Goal: Information Seeking & Learning: Learn about a topic

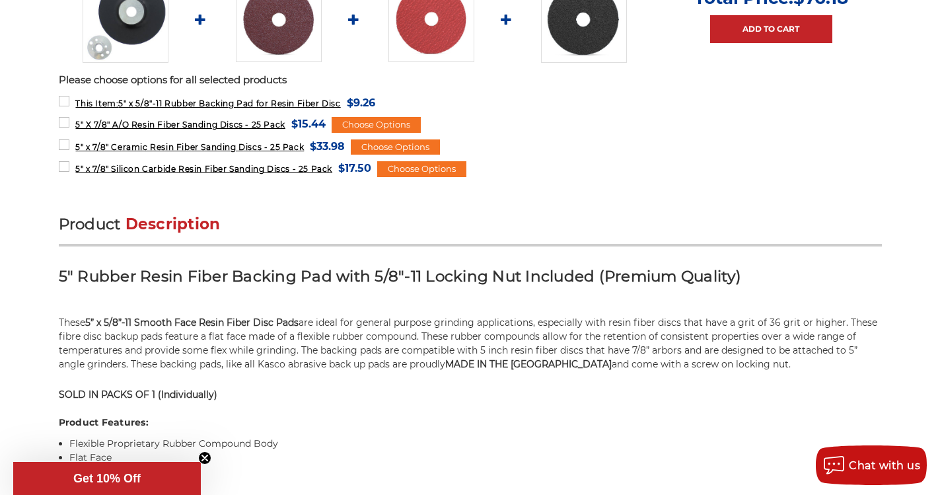
scroll to position [674, 0]
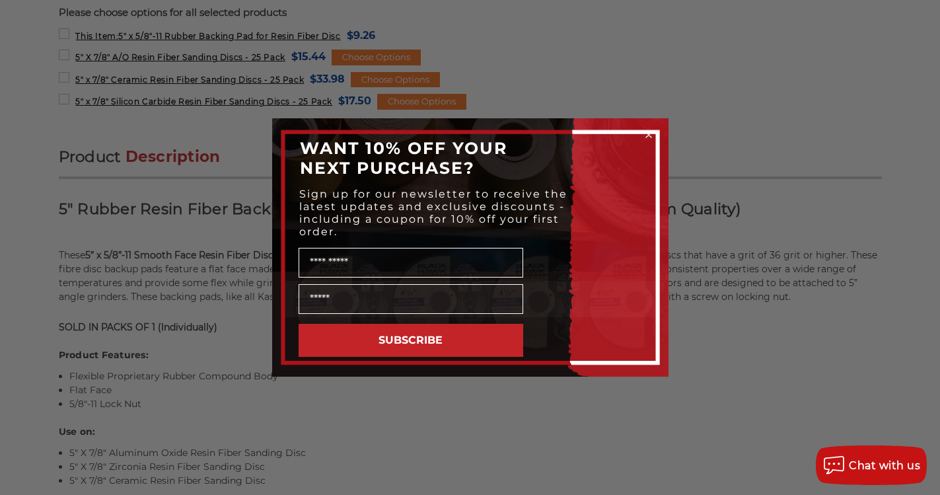
click at [646, 131] on circle "Close dialog" at bounding box center [648, 135] width 13 height 13
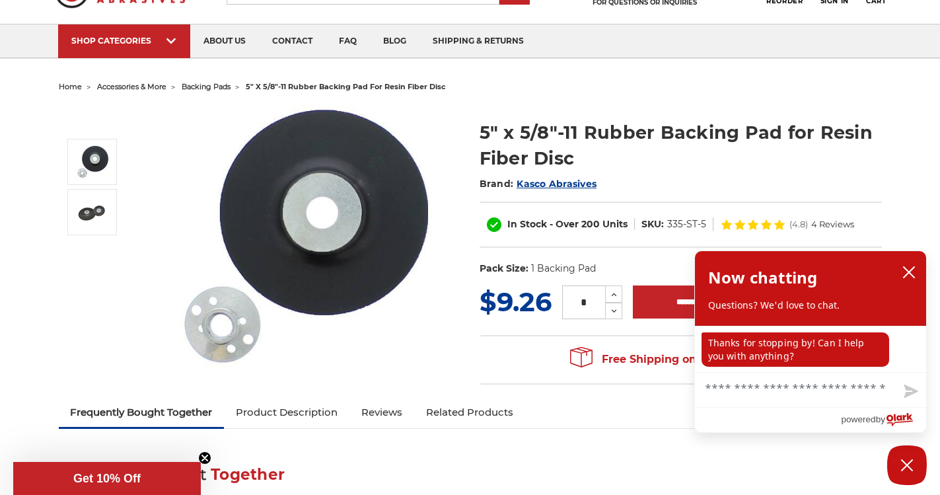
scroll to position [0, 0]
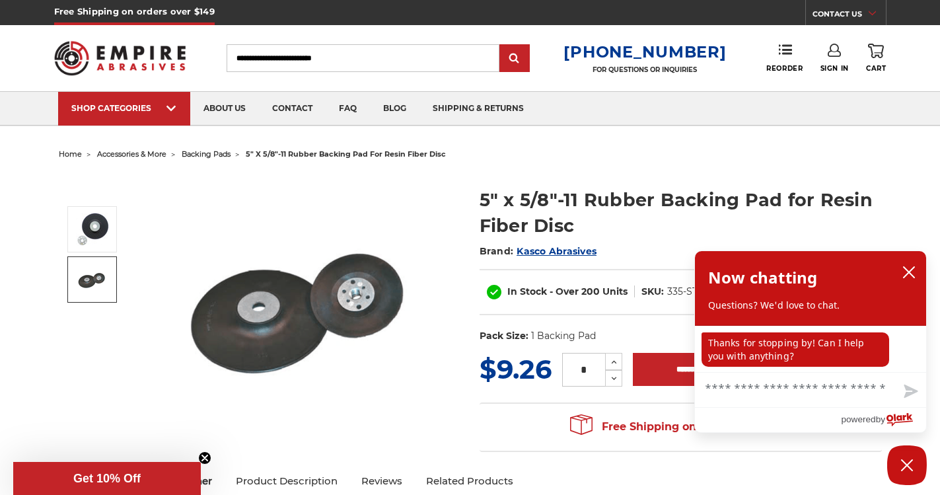
click at [85, 273] on img at bounding box center [92, 279] width 33 height 33
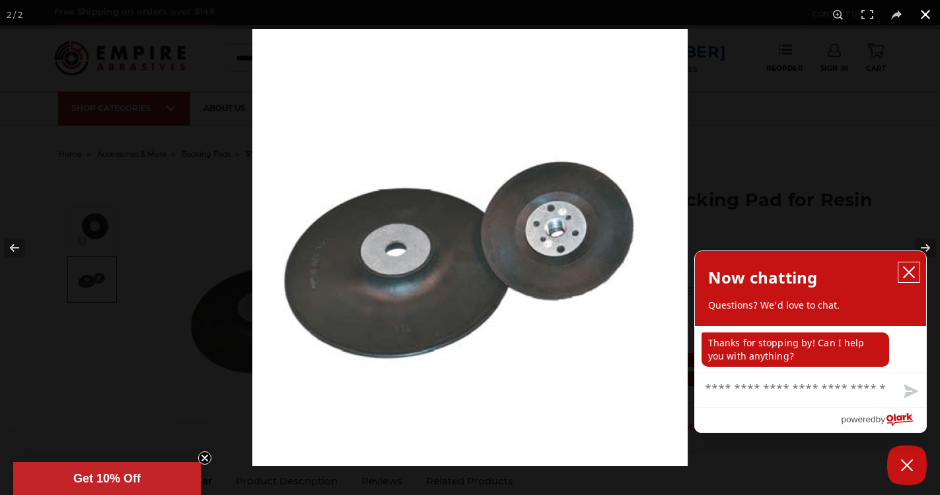
click at [911, 272] on icon "close chatbox" at bounding box center [909, 272] width 11 height 11
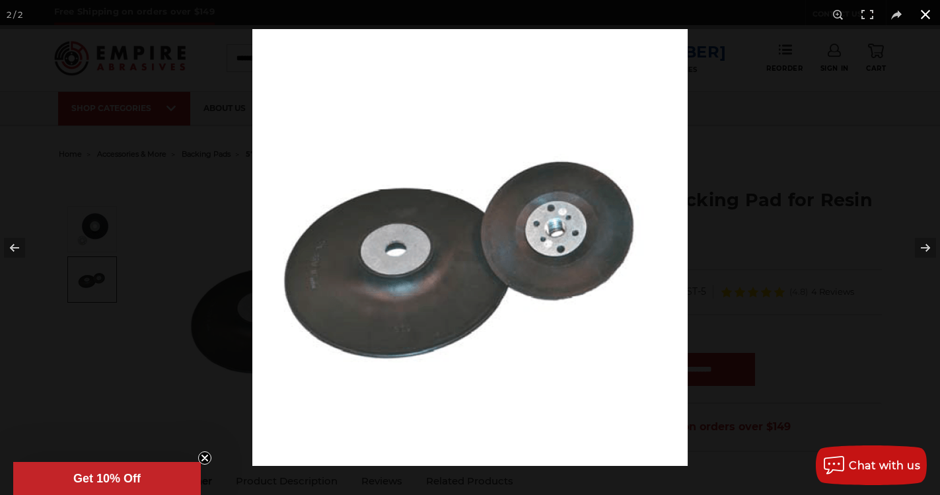
click at [928, 16] on button at bounding box center [925, 14] width 29 height 29
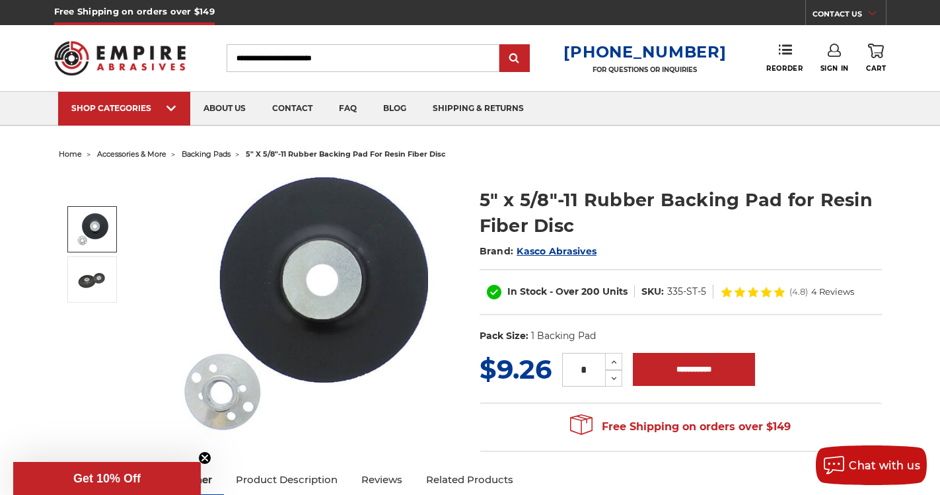
click at [220, 394] on img at bounding box center [304, 305] width 264 height 264
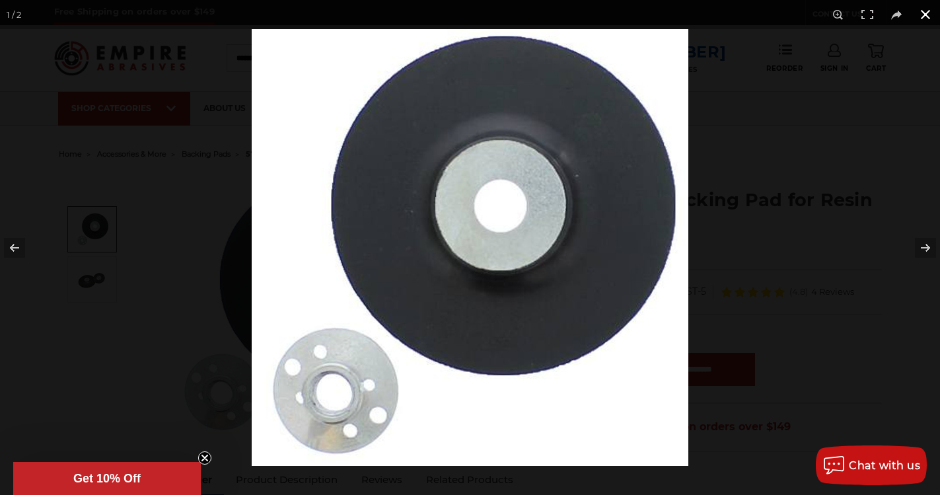
click at [919, 19] on button at bounding box center [925, 14] width 29 height 29
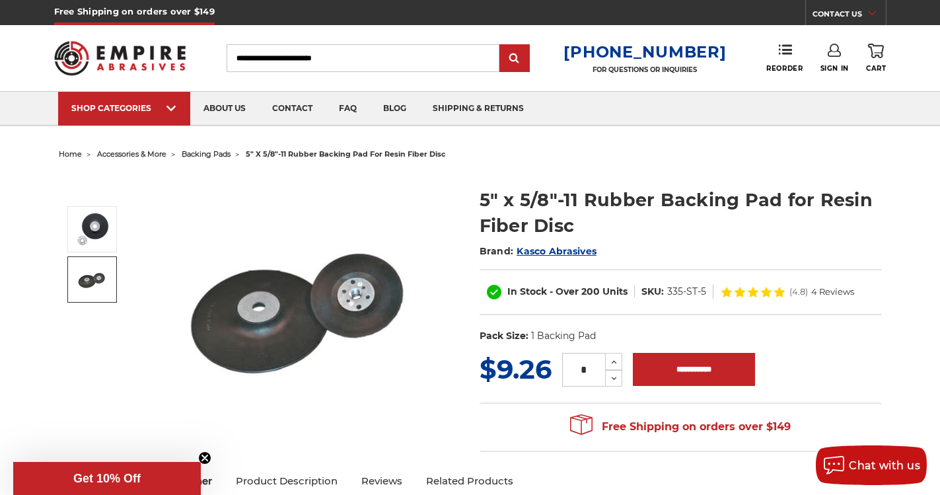
click at [94, 292] on img at bounding box center [92, 279] width 33 height 33
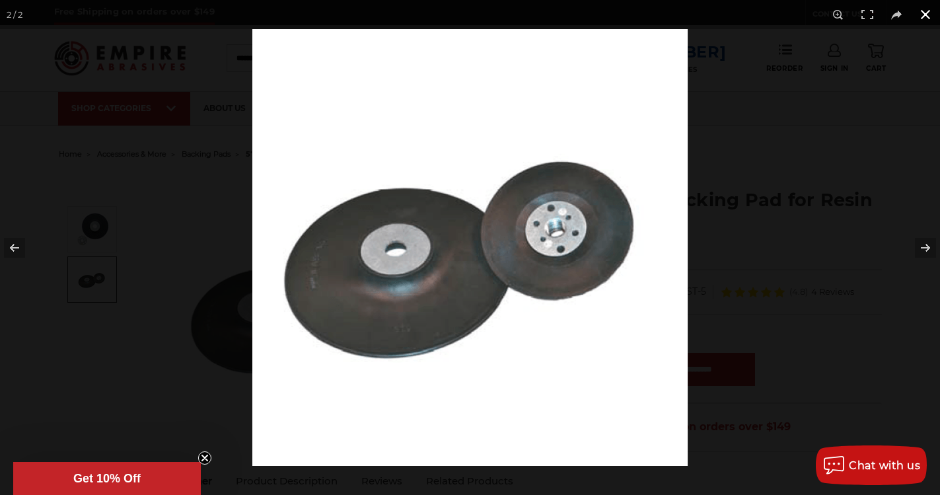
click at [924, 16] on button at bounding box center [925, 14] width 29 height 29
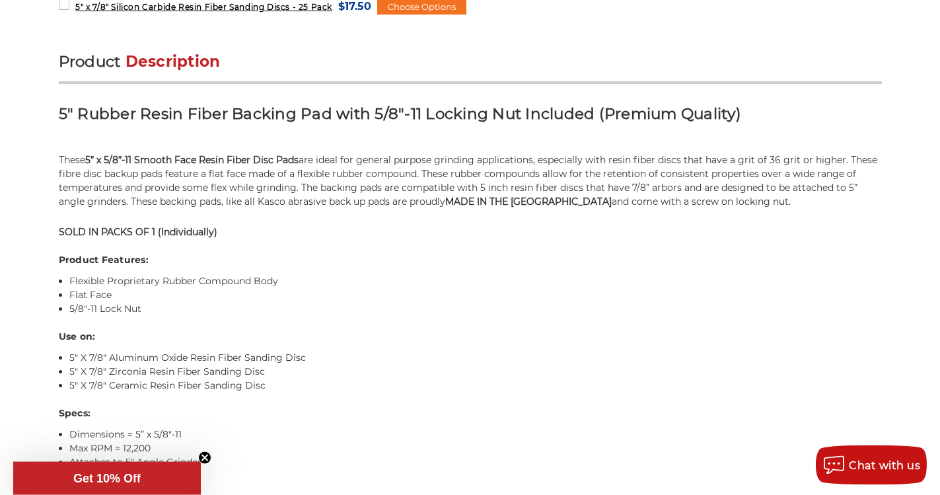
scroll to position [809, 0]
